Goal: Check status: Check status

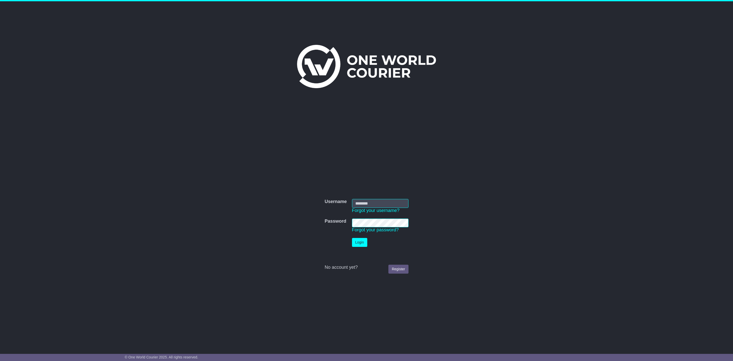
type input "**********"
click at [355, 241] on button "Login" at bounding box center [359, 242] width 15 height 9
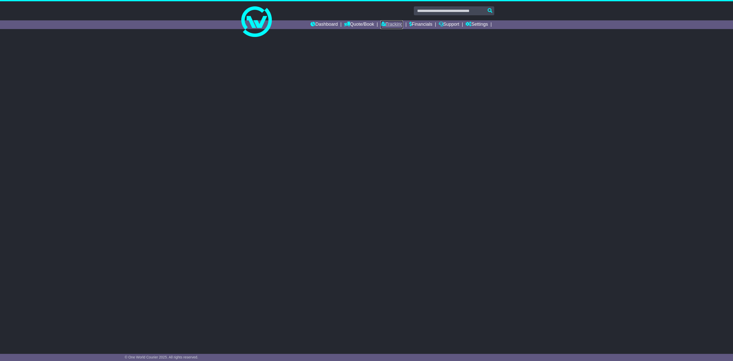
click at [393, 23] on link "Tracking" at bounding box center [392, 24] width 22 height 9
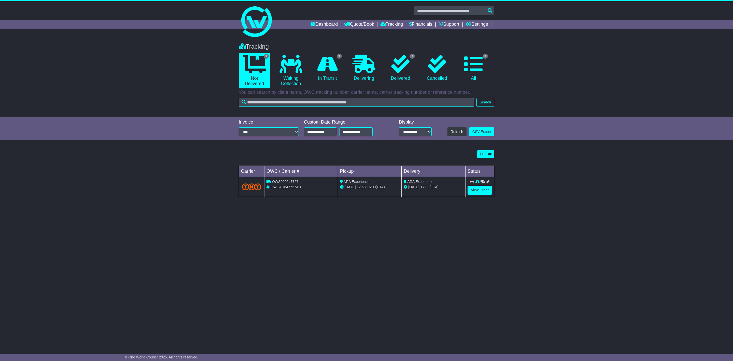
click at [403, 182] on td "ARA Experience 19 Sep 17:00 (ETA)" at bounding box center [434, 187] width 64 height 20
click at [478, 190] on link "View Order" at bounding box center [480, 190] width 24 height 9
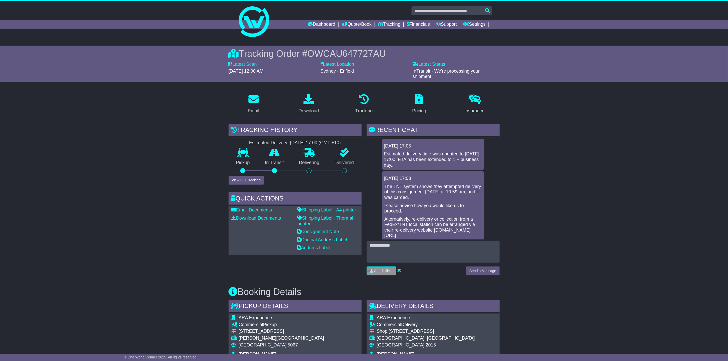
click at [423, 194] on p "The TNT system shows they attempted delivery of this consignment today at 10:59…" at bounding box center [432, 192] width 97 height 17
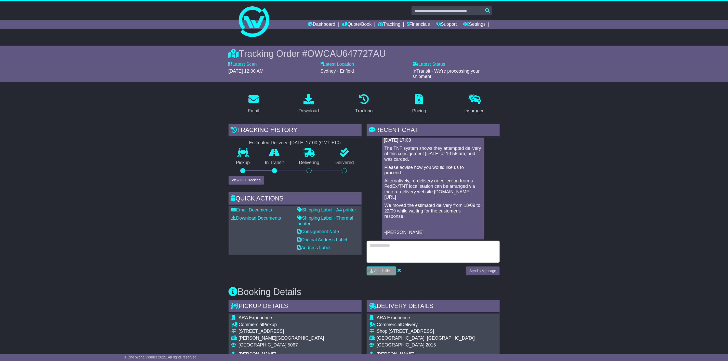
click at [394, 249] on textarea at bounding box center [432, 252] width 133 height 22
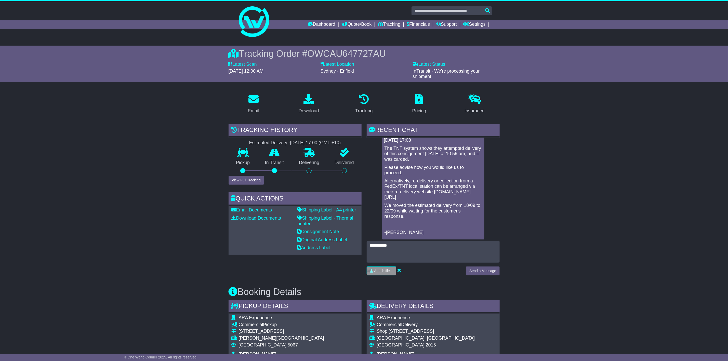
drag, startPoint x: 436, startPoint y: 195, endPoint x: 394, endPoint y: 200, distance: 42.4
click at [394, 200] on div "The TNT system shows they attempted delivery of this consignment today at 10:59…" at bounding box center [433, 191] width 98 height 90
drag, startPoint x: 385, startPoint y: 196, endPoint x: 438, endPoint y: 197, distance: 53.2
click at [438, 197] on p "Alternatively, re-delivery or collection from a FedEx/TNT local station can be …" at bounding box center [432, 189] width 97 height 22
copy p "www.tnt.com.au/swmy"
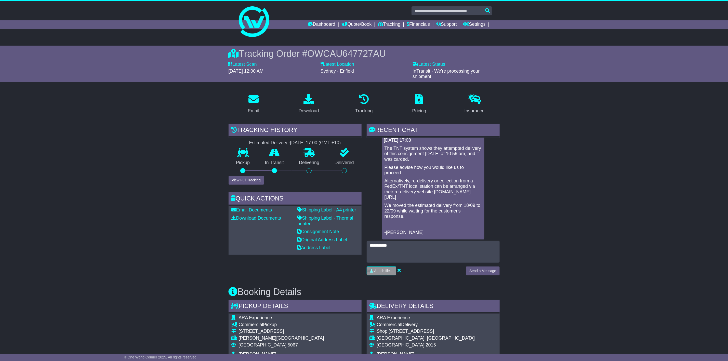
scroll to position [153, 0]
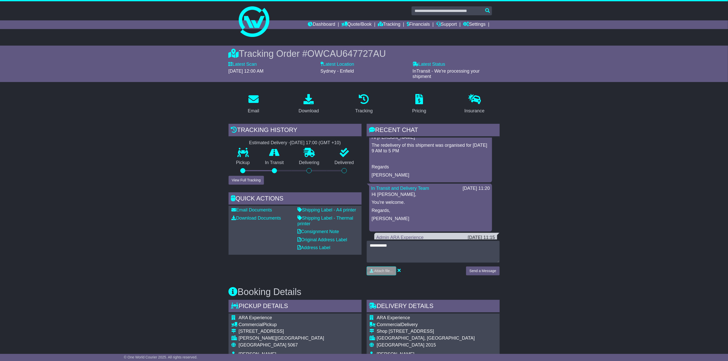
click at [445, 154] on div "Hi Matt The redelivery of this shipment was organised for 19/09/2025 from 9 AM …" at bounding box center [430, 156] width 119 height 43
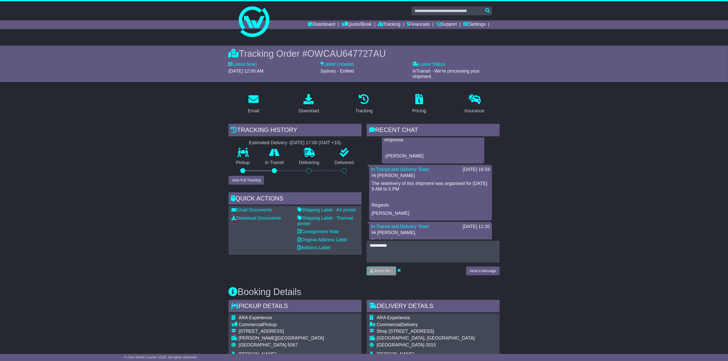
click at [436, 181] on p "The redelivery of this shipment was organised for [DATE] 9 AM to 5 PM" at bounding box center [431, 186] width 118 height 11
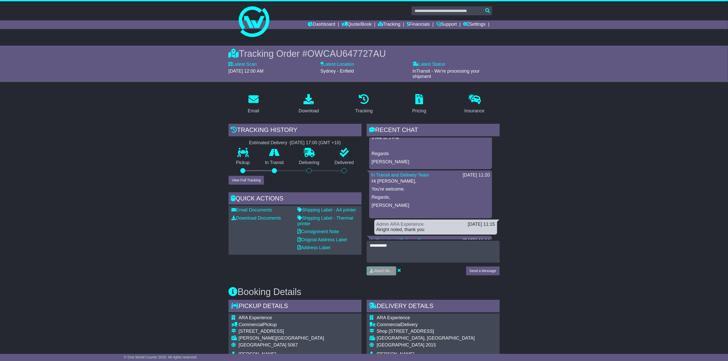
scroll to position [153, 0]
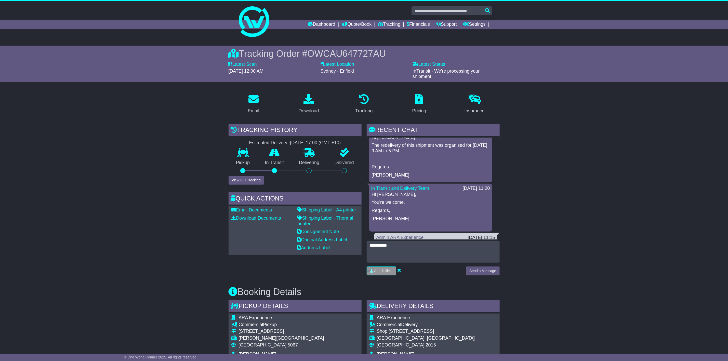
click at [442, 160] on p at bounding box center [431, 159] width 118 height 6
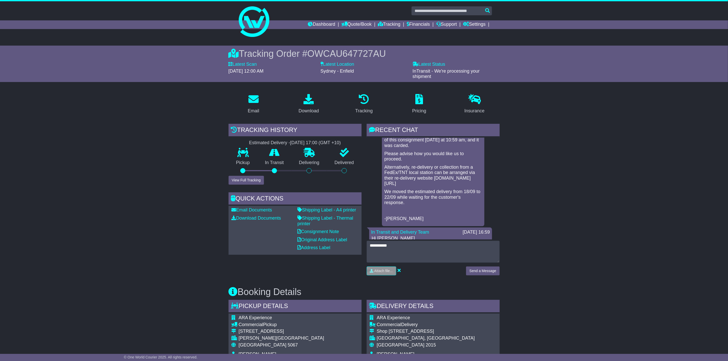
scroll to position [38, 0]
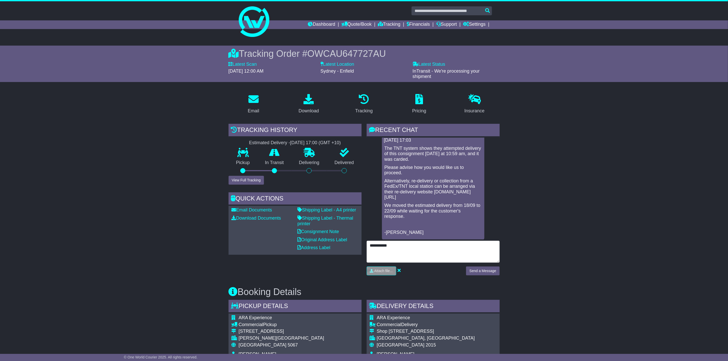
click at [407, 251] on textarea "**********" at bounding box center [432, 252] width 133 height 22
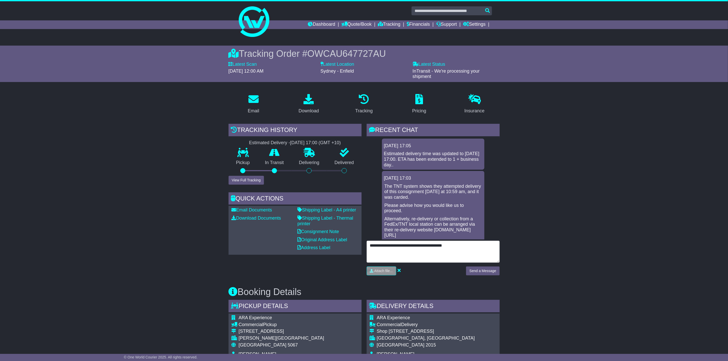
scroll to position [0, 0]
type textarea "**********"
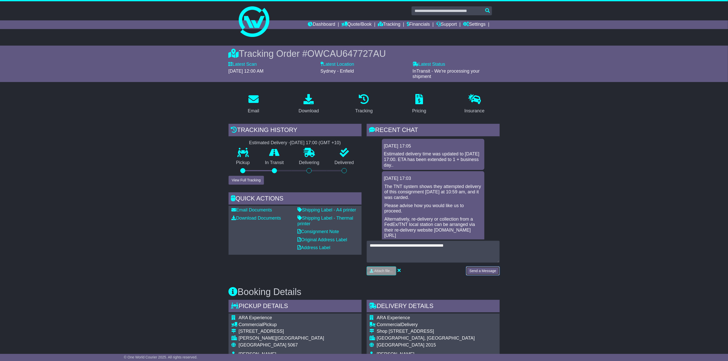
click at [482, 273] on button "Send a Message" at bounding box center [482, 270] width 33 height 9
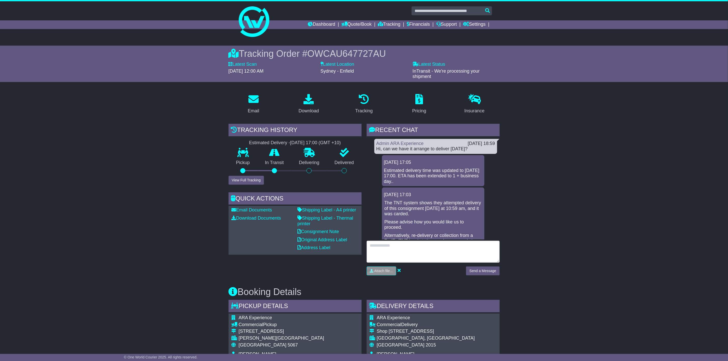
click at [449, 250] on textarea at bounding box center [432, 252] width 133 height 22
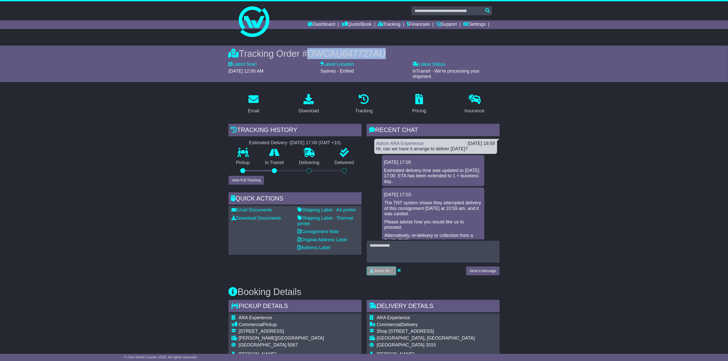
drag, startPoint x: 310, startPoint y: 53, endPoint x: 405, endPoint y: 51, distance: 94.7
click at [405, 51] on div "Tracking Order # OWCAU647727AU" at bounding box center [363, 53] width 271 height 11
copy span "OWCAU647727AU"
click at [571, 128] on div "Email Download Tracking Pricing Insurance" at bounding box center [364, 354] width 728 height 529
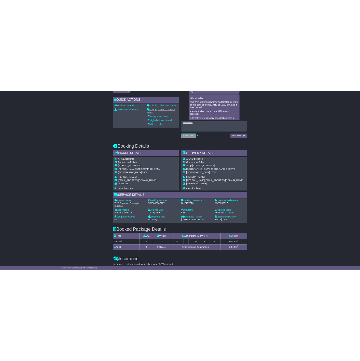
scroll to position [268, 0]
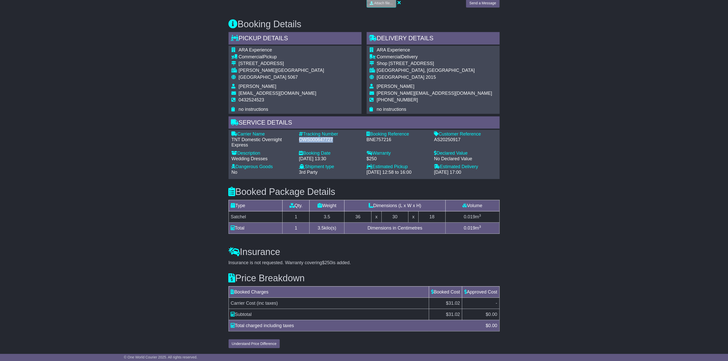
drag, startPoint x: 300, startPoint y: 138, endPoint x: 345, endPoint y: 140, distance: 45.1
click at [345, 140] on div "OWS000647727" at bounding box center [330, 140] width 62 height 6
copy div "OWS000647727"
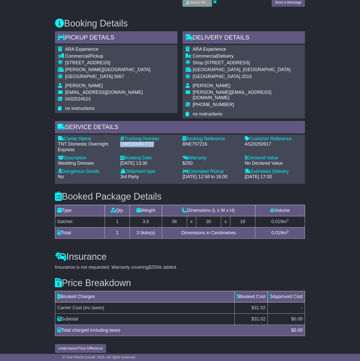
drag, startPoint x: 65, startPoint y: 62, endPoint x: 114, endPoint y: 63, distance: 49.2
click at [114, 63] on div "[STREET_ADDRESS]" at bounding box center [107, 63] width 85 height 6
copy div "[STREET_ADDRESS]"
drag, startPoint x: 65, startPoint y: 77, endPoint x: 111, endPoint y: 77, distance: 45.8
click at [111, 77] on div "Australia 5067" at bounding box center [107, 77] width 85 height 6
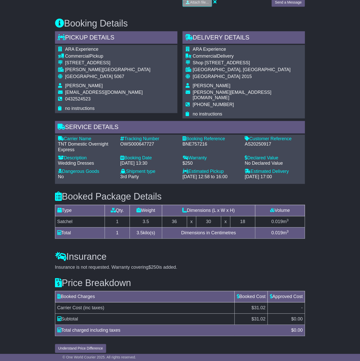
click at [255, 72] on div "ARA Experience Commercial Delivery Shop 6 / 662 Botany Road ALEXANDRIA, NSW Aus…" at bounding box center [244, 81] width 122 height 73
drag, startPoint x: 192, startPoint y: 63, endPoint x: 251, endPoint y: 64, distance: 59.4
click at [251, 64] on div "ARA Experience Commercial Delivery Shop 6 / 662 Botany Road ALEXANDRIA, NSW Aus…" at bounding box center [244, 81] width 122 height 73
drag, startPoint x: 193, startPoint y: 60, endPoint x: 247, endPoint y: 61, distance: 53.5
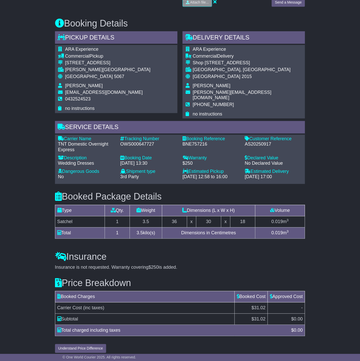
click at [247, 61] on div "Shop [STREET_ADDRESS]" at bounding box center [247, 63] width 109 height 6
copy div "Shop [STREET_ADDRESS]"
drag, startPoint x: 193, startPoint y: 69, endPoint x: 246, endPoint y: 72, distance: 53.8
click at [246, 72] on div "[GEOGRAPHIC_DATA], [GEOGRAPHIC_DATA]" at bounding box center [247, 70] width 109 height 6
copy div "[GEOGRAPHIC_DATA], [GEOGRAPHIC_DATA]"
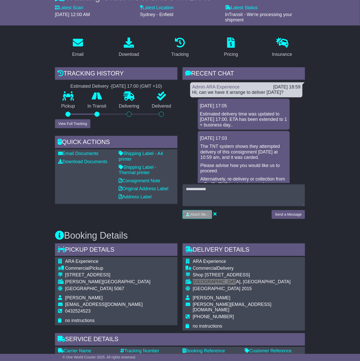
scroll to position [39, 0]
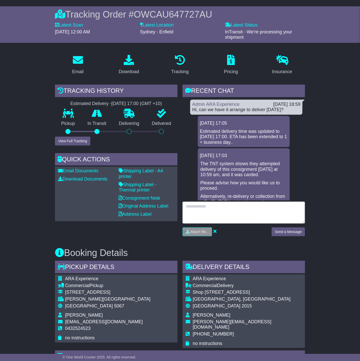
drag, startPoint x: 226, startPoint y: 207, endPoint x: 237, endPoint y: 207, distance: 10.7
click at [229, 207] on textarea at bounding box center [244, 212] width 122 height 22
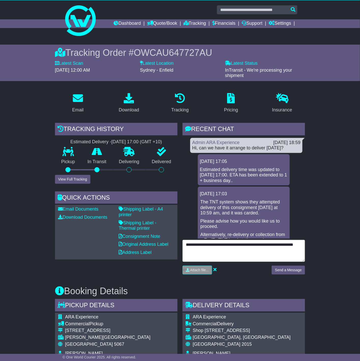
scroll to position [0, 0]
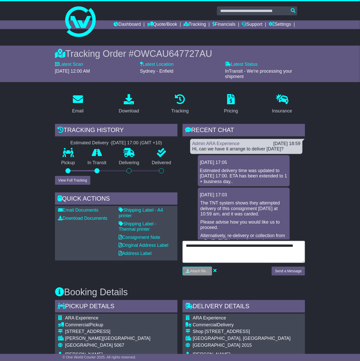
type textarea "**********"
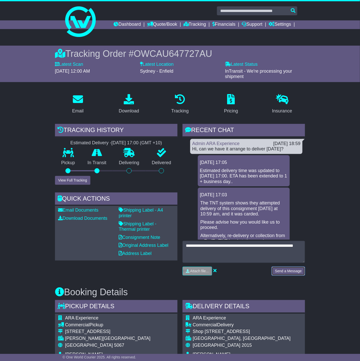
click at [281, 271] on button "Send a Message" at bounding box center [288, 270] width 33 height 9
